Goal: Task Accomplishment & Management: Use online tool/utility

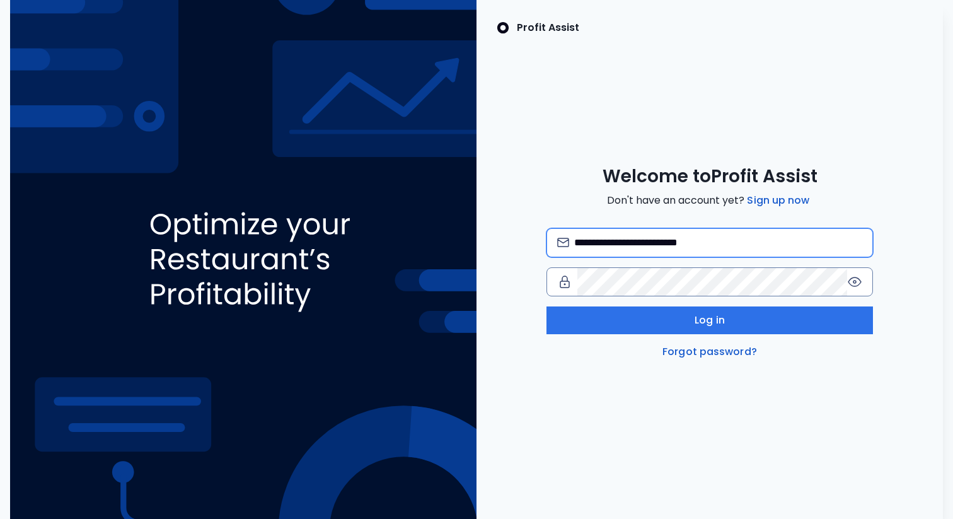
click at [694, 250] on input "**********" at bounding box center [718, 243] width 288 height 28
type input "**********"
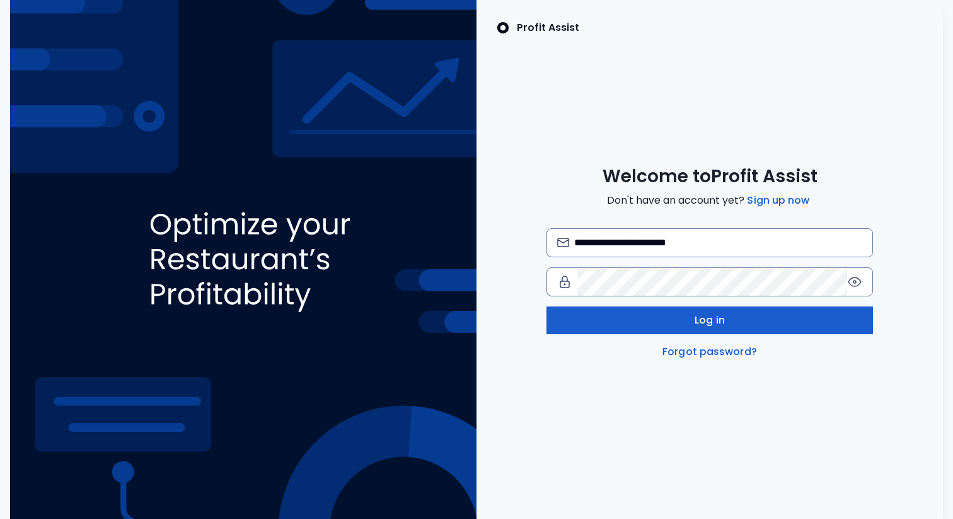
click at [699, 326] on span "Log in" at bounding box center [710, 320] width 30 height 15
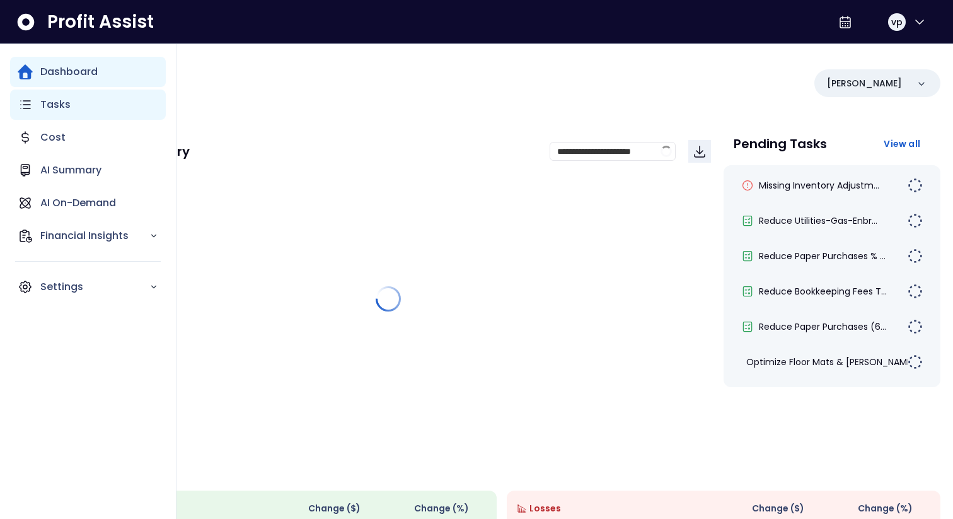
click at [30, 102] on icon "Main navigation" at bounding box center [25, 104] width 15 height 15
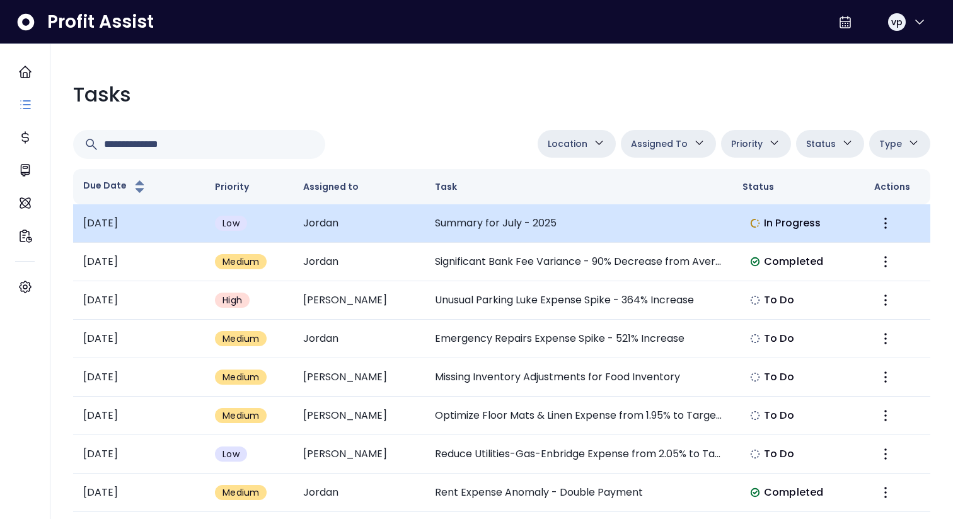
click at [674, 228] on td "Summary for July - 2025" at bounding box center [579, 223] width 308 height 38
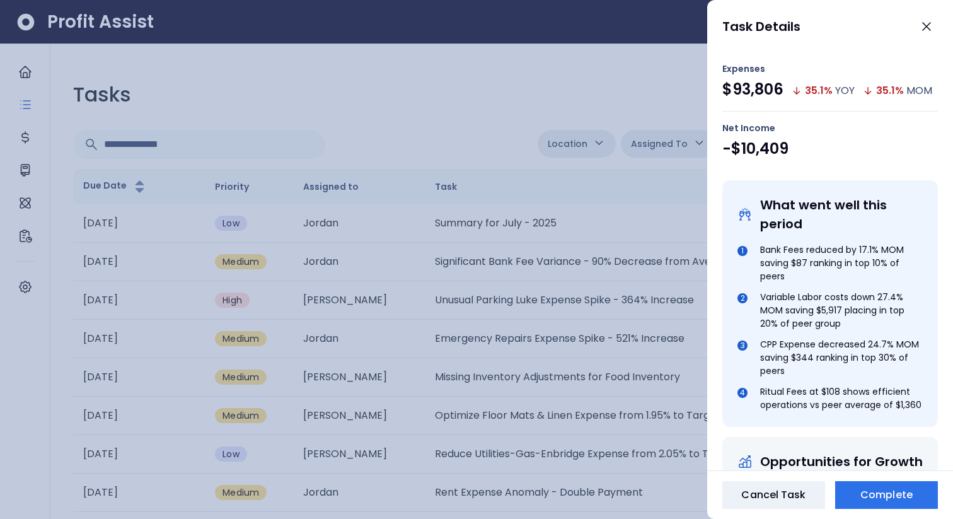
scroll to position [414, 0]
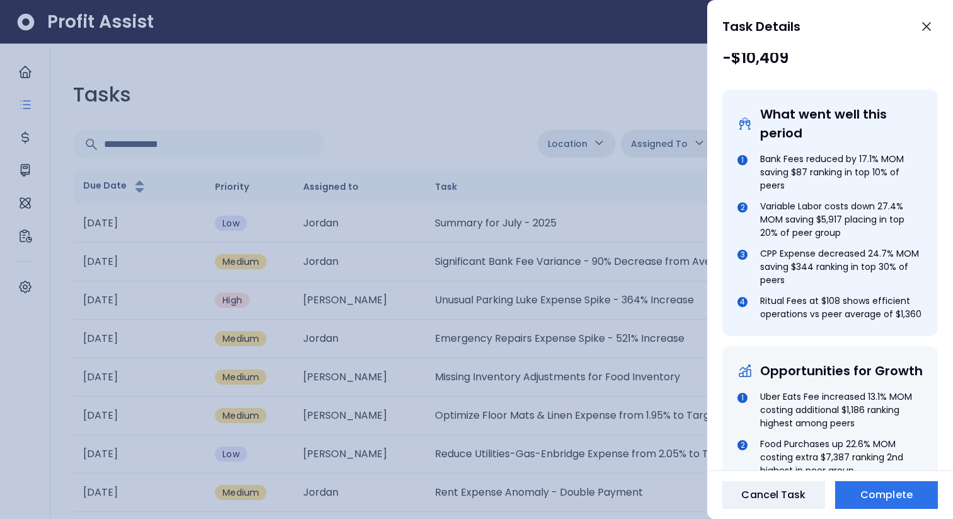
click at [524, 259] on div at bounding box center [476, 259] width 953 height 519
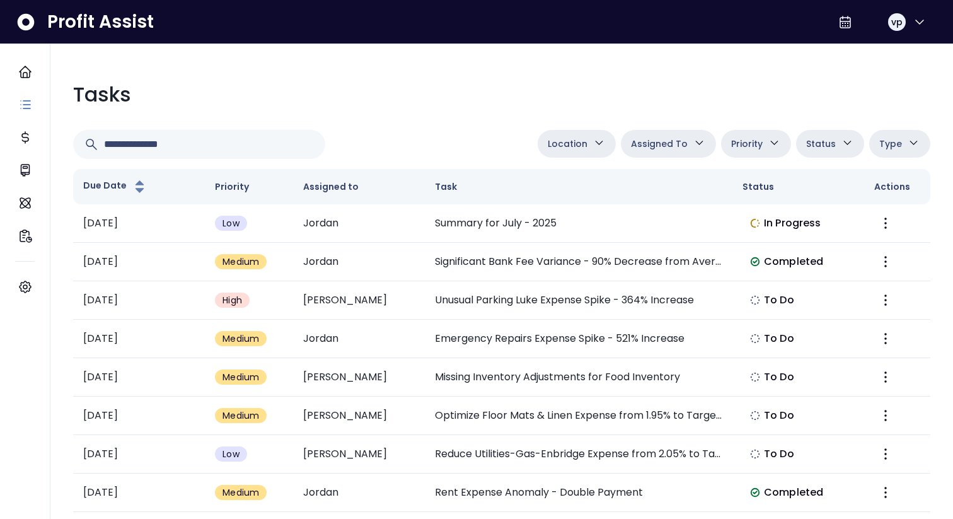
click at [524, 259] on td "Significant Bank Fee Variance - 90% Decrease from Average" at bounding box center [579, 262] width 308 height 38
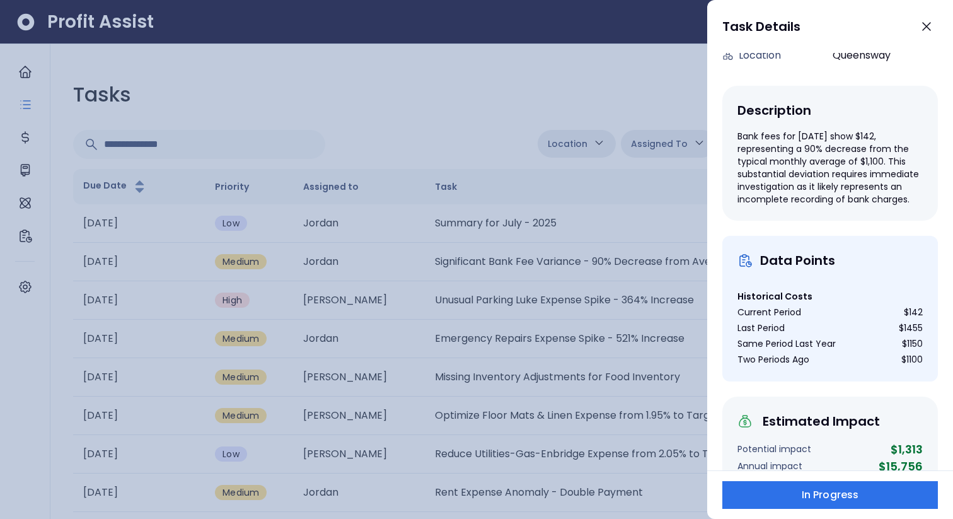
scroll to position [241, 0]
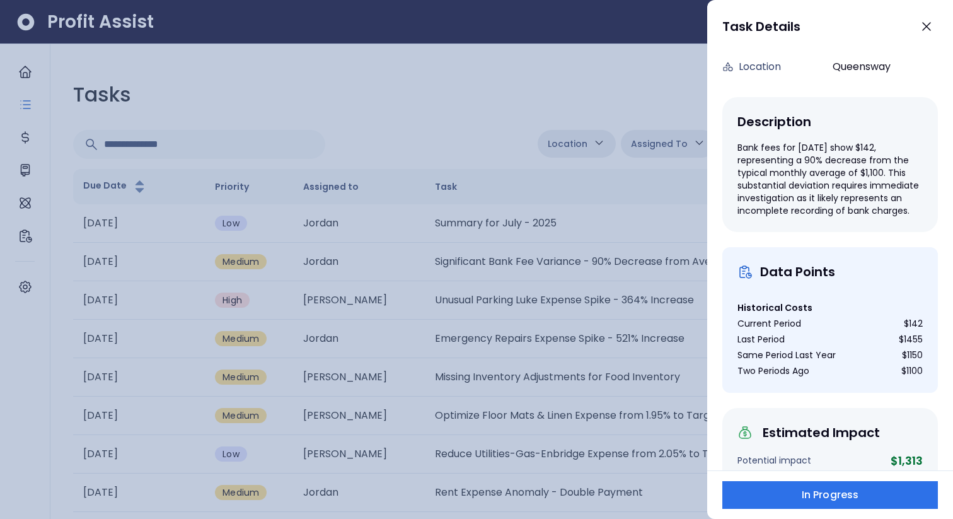
click at [294, 305] on div at bounding box center [476, 259] width 953 height 519
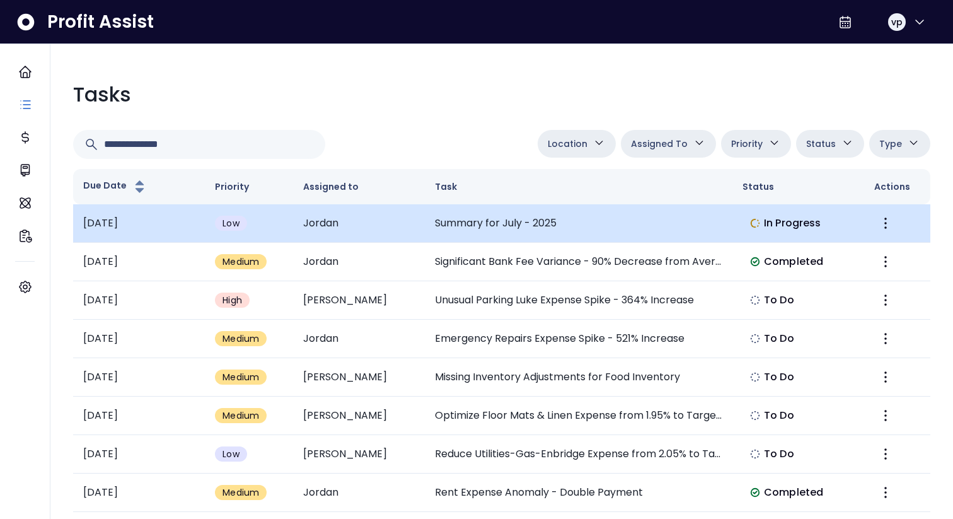
click at [585, 230] on td "Summary for July - 2025" at bounding box center [579, 223] width 308 height 38
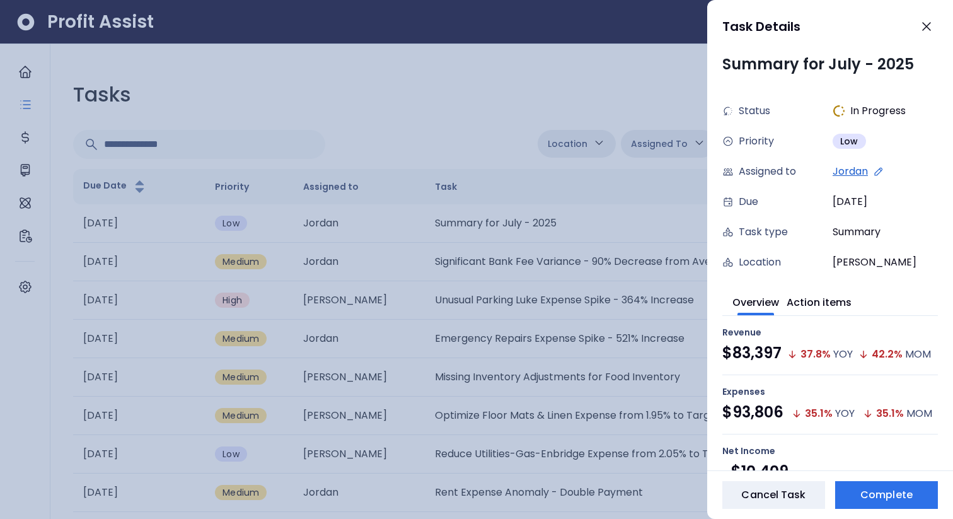
click at [552, 241] on div at bounding box center [476, 259] width 953 height 519
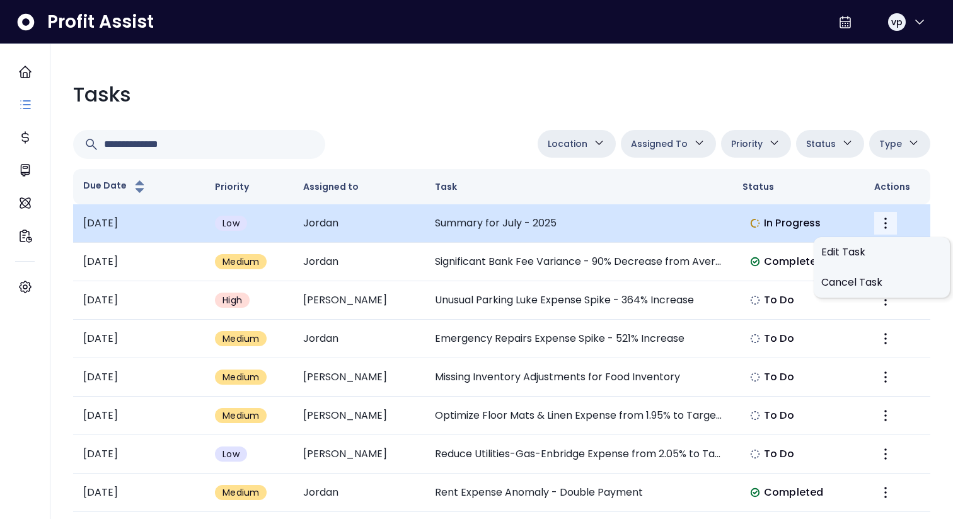
click at [890, 219] on icon "More" at bounding box center [885, 223] width 15 height 15
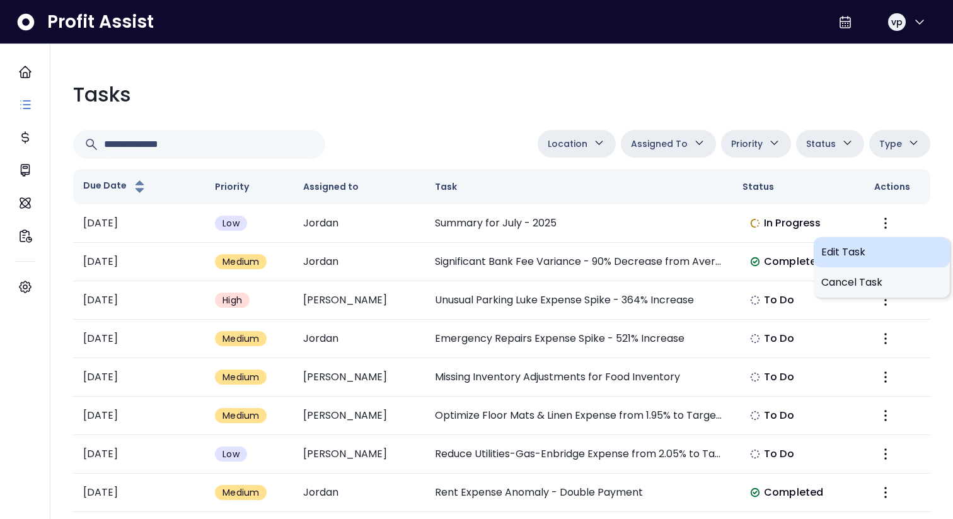
click at [839, 243] on div "Edit Task" at bounding box center [882, 252] width 136 height 30
